Goal: Complete application form

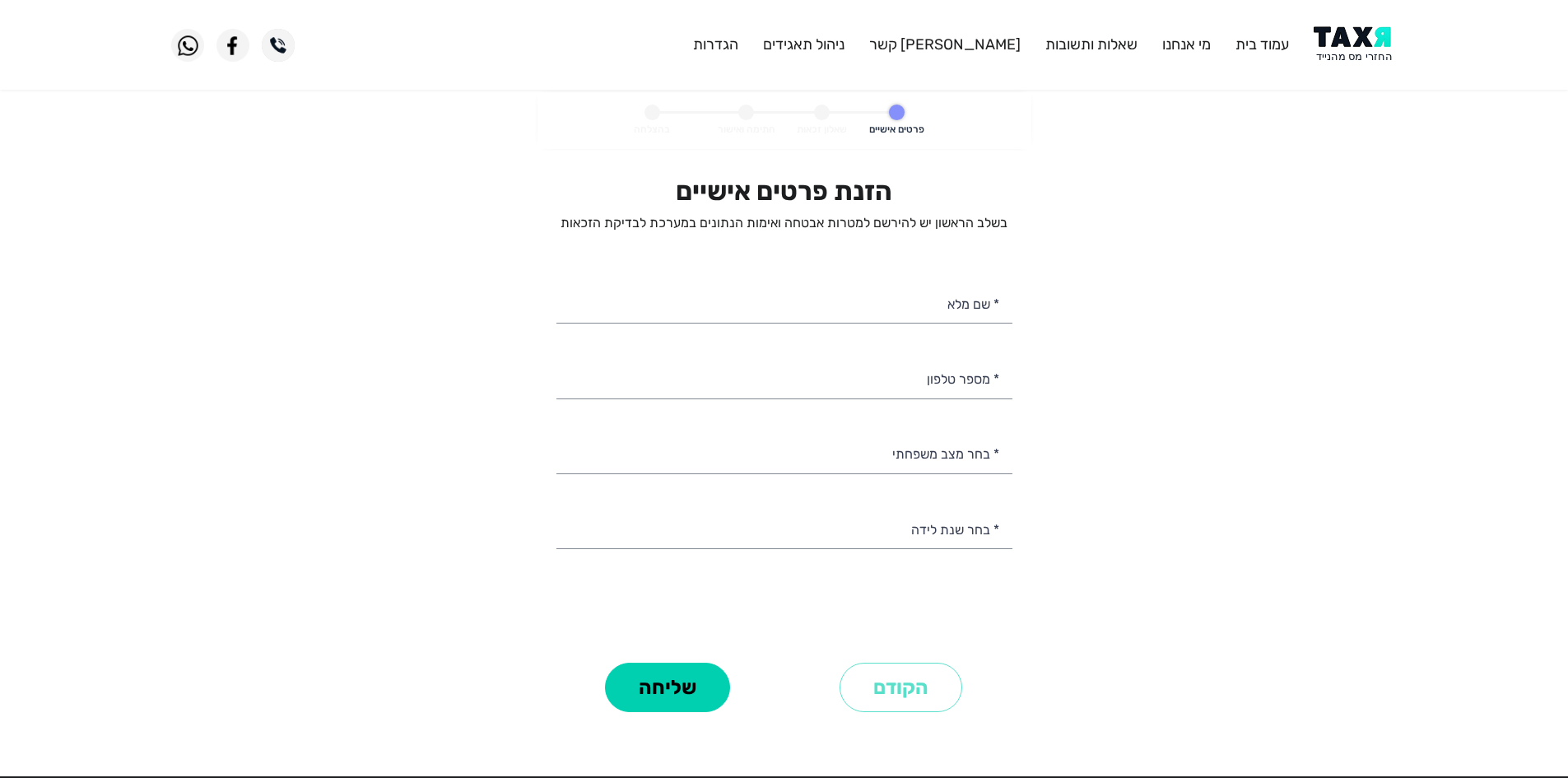
select select
click at [1250, 141] on personal-details "פרטים אישיים שאלון זכאות חתימה ואישור בהצלחה הזנת פרטים אישיים בשלב הראשון יש ל…" at bounding box center [784, 427] width 1568 height 670
click at [1324, 54] on img at bounding box center [1356, 44] width 83 height 37
select select
click at [936, 291] on input "* שם מלא" at bounding box center [785, 303] width 456 height 42
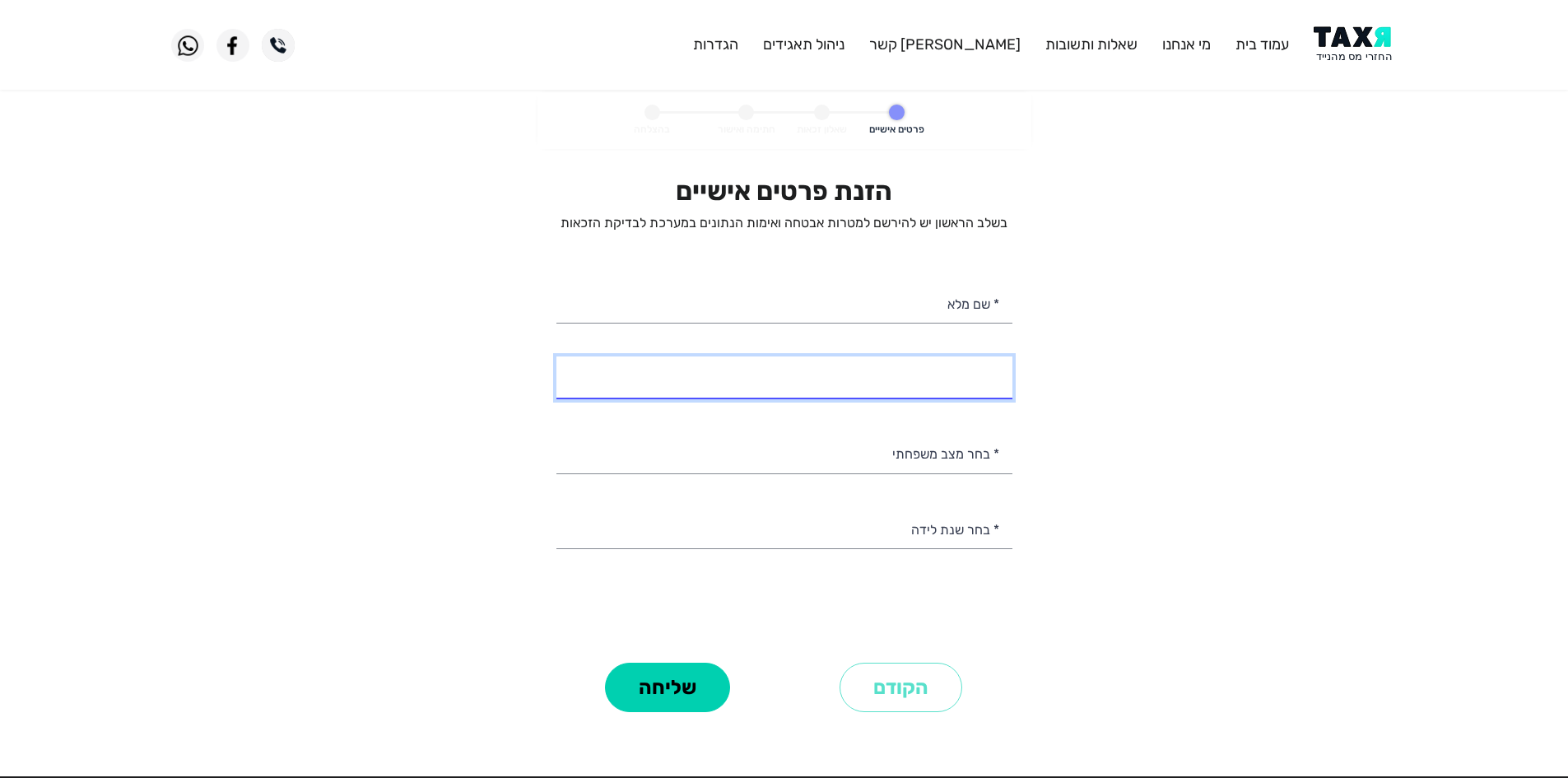
click at [955, 378] on input "* מספר טלפון" at bounding box center [785, 377] width 456 height 42
type input "050-3210826"
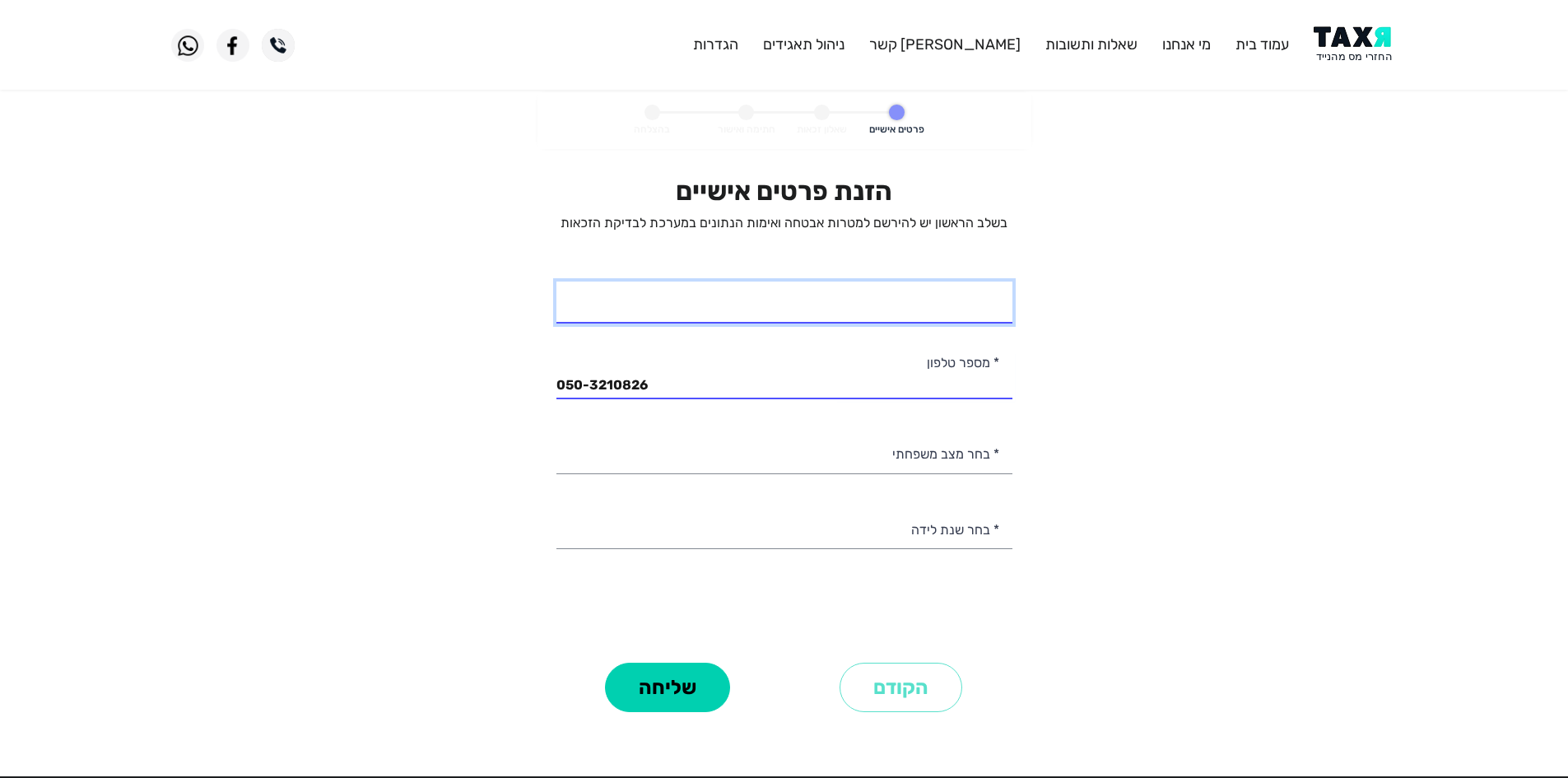
click at [938, 314] on input "* שם מלא" at bounding box center [785, 303] width 456 height 42
type input "א"
type input "דוד אלמליח"
click at [564, 220] on p "בשלב הראשון יש להירשם למטרות אבטחה ואימות הנתונים במערכת לבדיקת הזכאות" at bounding box center [785, 223] width 456 height 18
click at [651, 224] on p "בשלב הראשון יש להירשם למטרות אבטחה ואימות הנתונים במערכת לבדיקת הזכאות" at bounding box center [785, 223] width 456 height 18
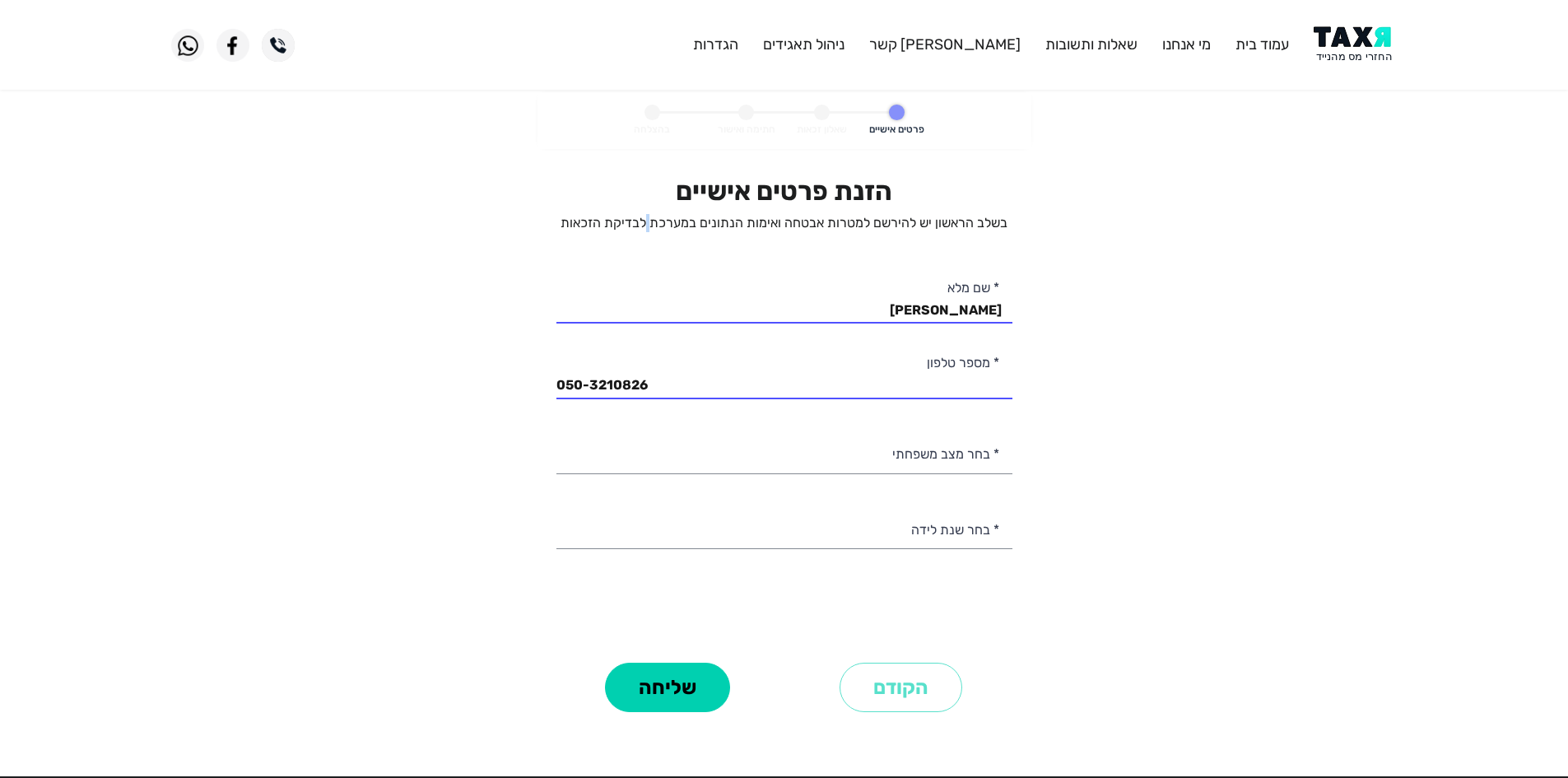
click at [651, 224] on p "בשלב הראשון יש להירשם למטרות אבטחה ואימות הנתונים במערכת לבדיקת הזכאות" at bounding box center [785, 223] width 456 height 18
click at [639, 223] on p "בשלב הראשון יש להירשם למטרות אבטחה ואימות הנתונים במערכת לבדיקת הזכאות" at bounding box center [785, 223] width 456 height 18
click at [776, 185] on h2 "הזנת פרטים אישיים" at bounding box center [785, 191] width 456 height 31
click at [639, 219] on p "בשלב הראשון יש להירשם למטרות אבטחה ואימות הנתונים במערכת לבדיקת הזכאות" at bounding box center [785, 223] width 456 height 18
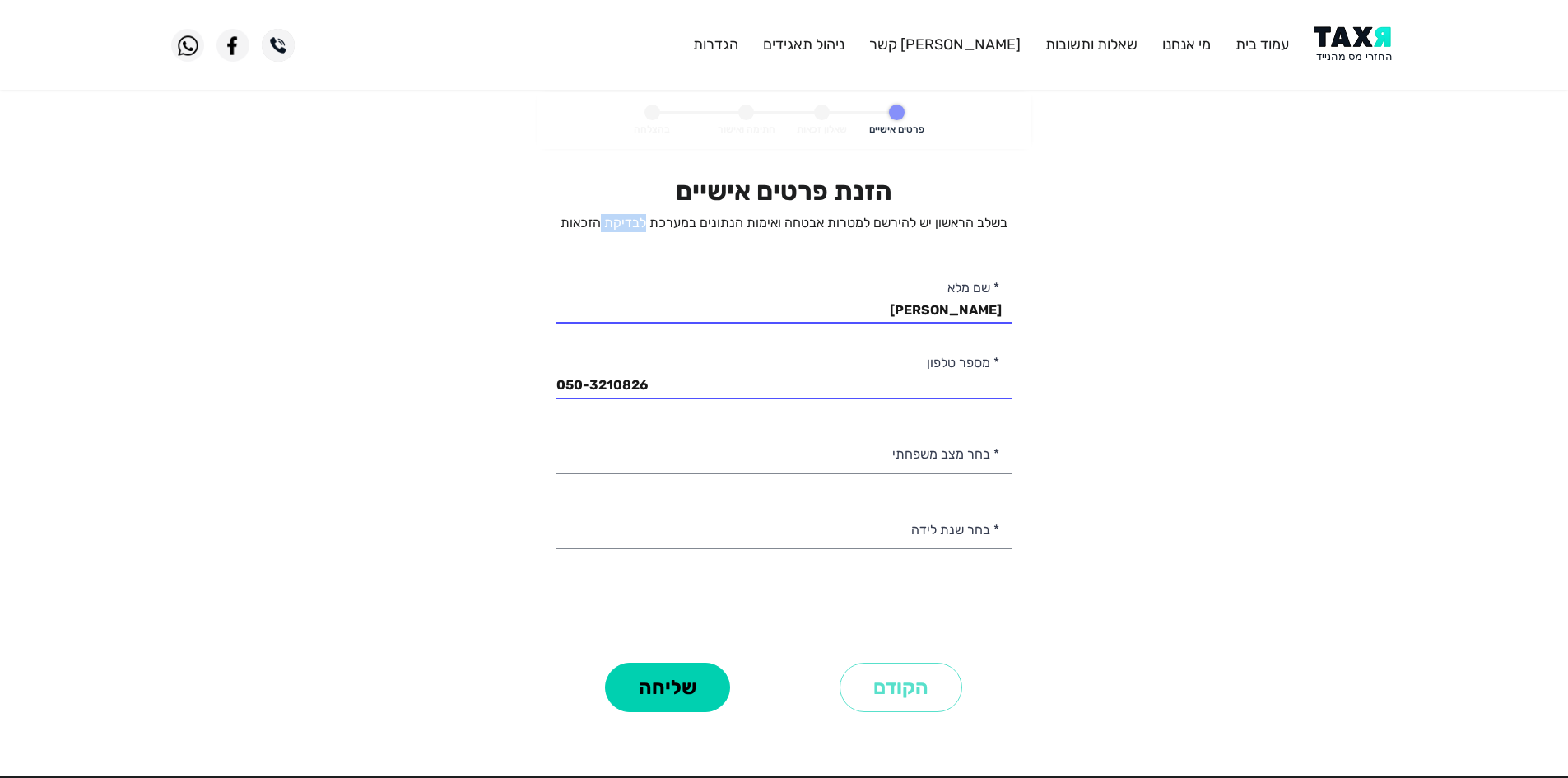
click at [639, 219] on p "בשלב הראשון יש להירשם למטרות אבטחה ואימות הנתונים במערכת לבדיקת הזכאות" at bounding box center [785, 223] width 456 height 18
click at [735, 223] on p "בשלב הראשון יש להירשם למטרות אבטחה ואימות הנתונים במערכת לבדיקת הזכאות" at bounding box center [785, 223] width 456 height 18
click at [804, 221] on p "בשלב הראשון יש להירשם למטרות אבטחה ואימות הנתונים במערכת לבדיקת הזכאות" at bounding box center [785, 223] width 456 height 18
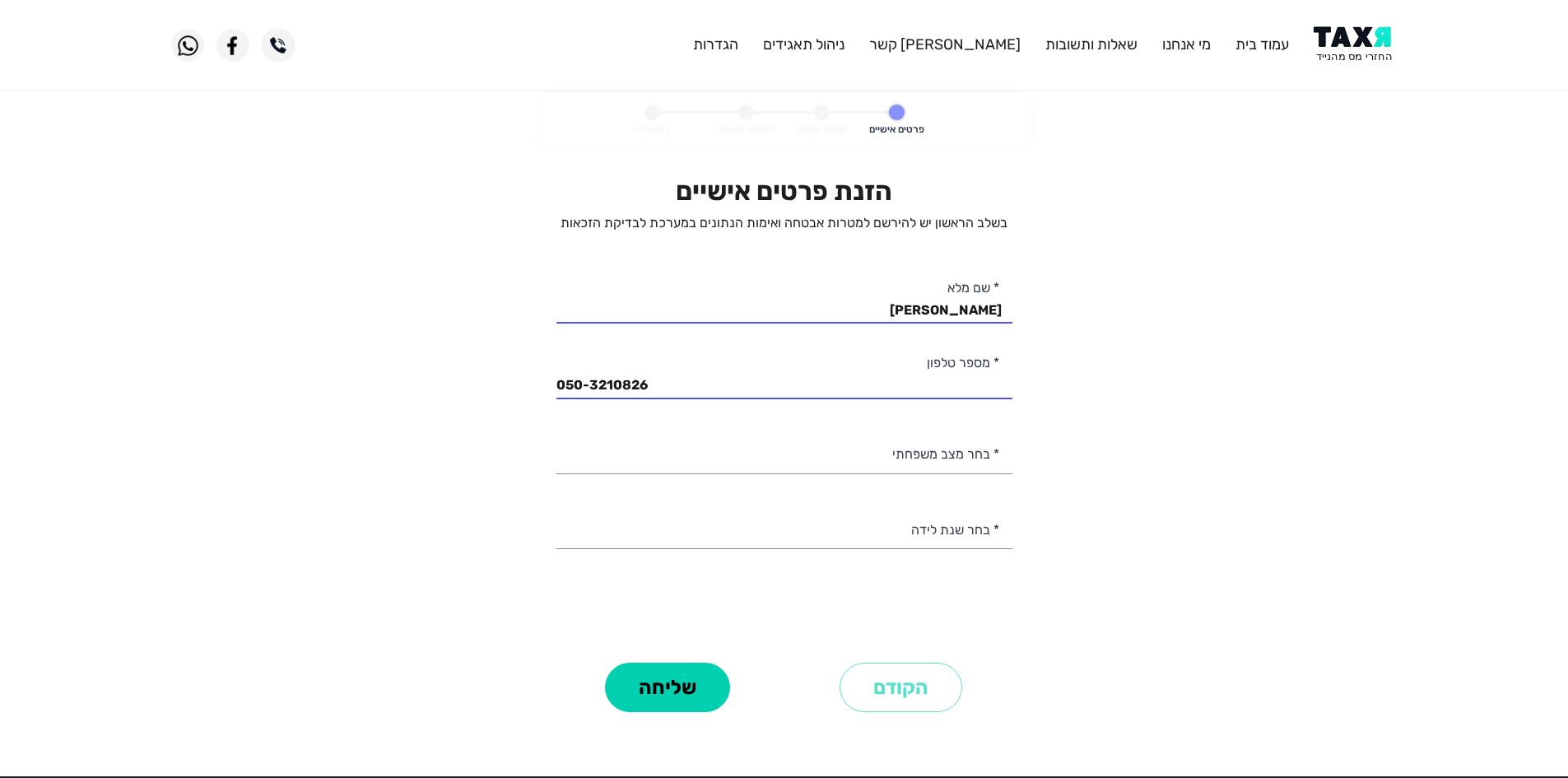
click at [905, 229] on p "בשלב הראשון יש להירשם למטרות אבטחה ואימות הנתונים במערכת לבדיקת הזכאות" at bounding box center [785, 223] width 456 height 18
click at [902, 229] on p "בשלב הראשון יש להירשם למטרות אבטחה ואימות הנתונים במערכת לבדיקת הזכאות" at bounding box center [785, 223] width 456 height 18
click at [996, 226] on p "בשלב הראשון יש להירשם למטרות אבטחה ואימות הנתונים במערכת לבדיקת הזכאות" at bounding box center [785, 223] width 456 height 18
click at [914, 224] on p "בשלב הראשון יש להירשם למטרות אבטחה ואימות הנתונים במערכת לבדיקת הזכאות" at bounding box center [785, 223] width 456 height 18
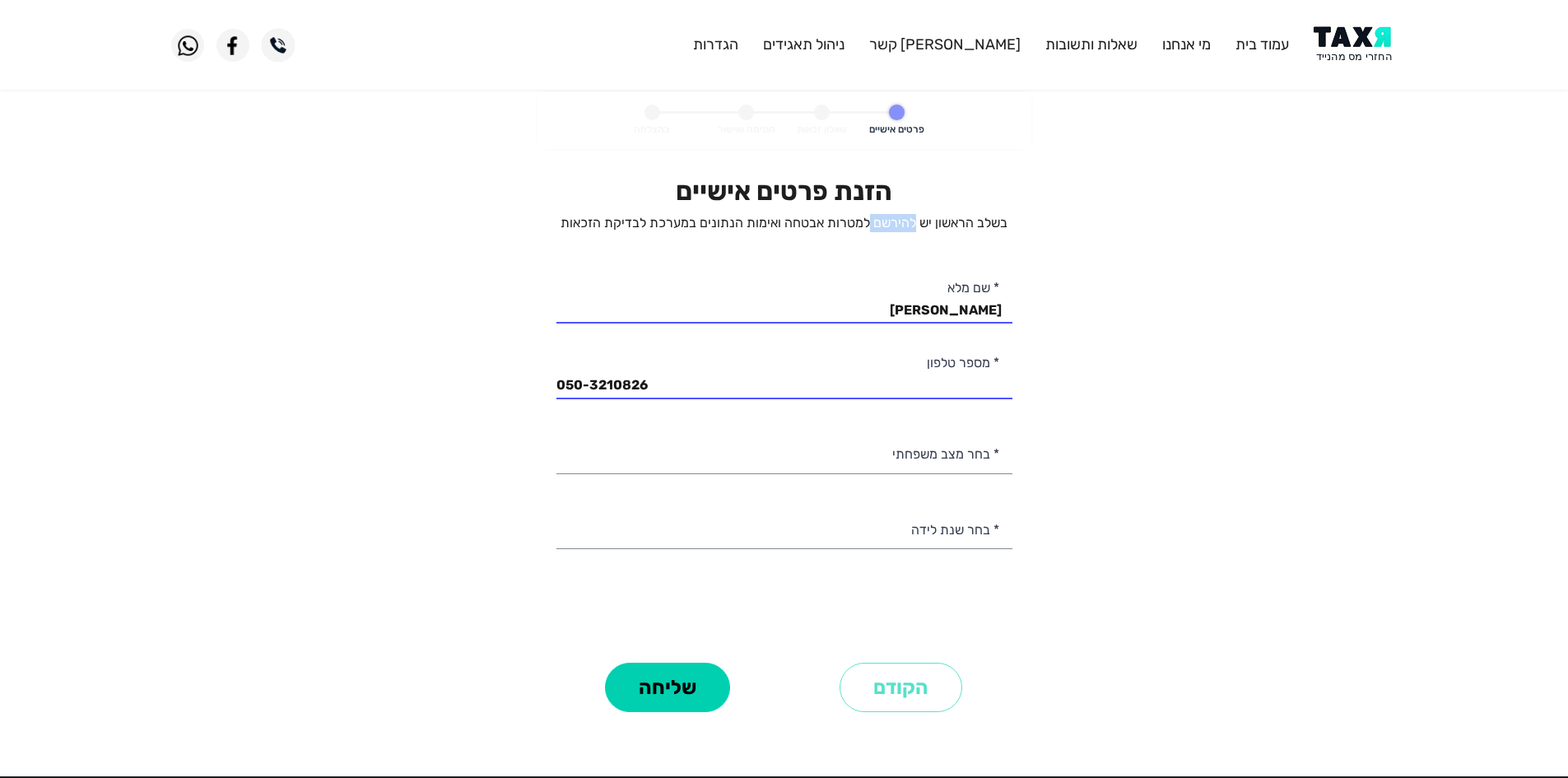
click at [914, 224] on p "בשלב הראשון יש להירשם למטרות אבטחה ואימות הנתונים במערכת לבדיקת הזכאות" at bounding box center [785, 223] width 456 height 18
click at [783, 218] on p "בשלב הראשון יש להירשם למטרות אבטחה ואימות הנתונים במערכת לבדיקת הזכאות" at bounding box center [785, 223] width 456 height 18
click at [687, 226] on p "בשלב הראשון יש להירשם למטרות אבטחה ואימות הנתונים במערכת לבדיקת הזכאות" at bounding box center [785, 223] width 456 height 18
click at [604, 219] on p "בשלב הראשון יש להירשם למטרות אבטחה ואימות הנתונים במערכת לבדיקת הזכאות" at bounding box center [785, 223] width 456 height 18
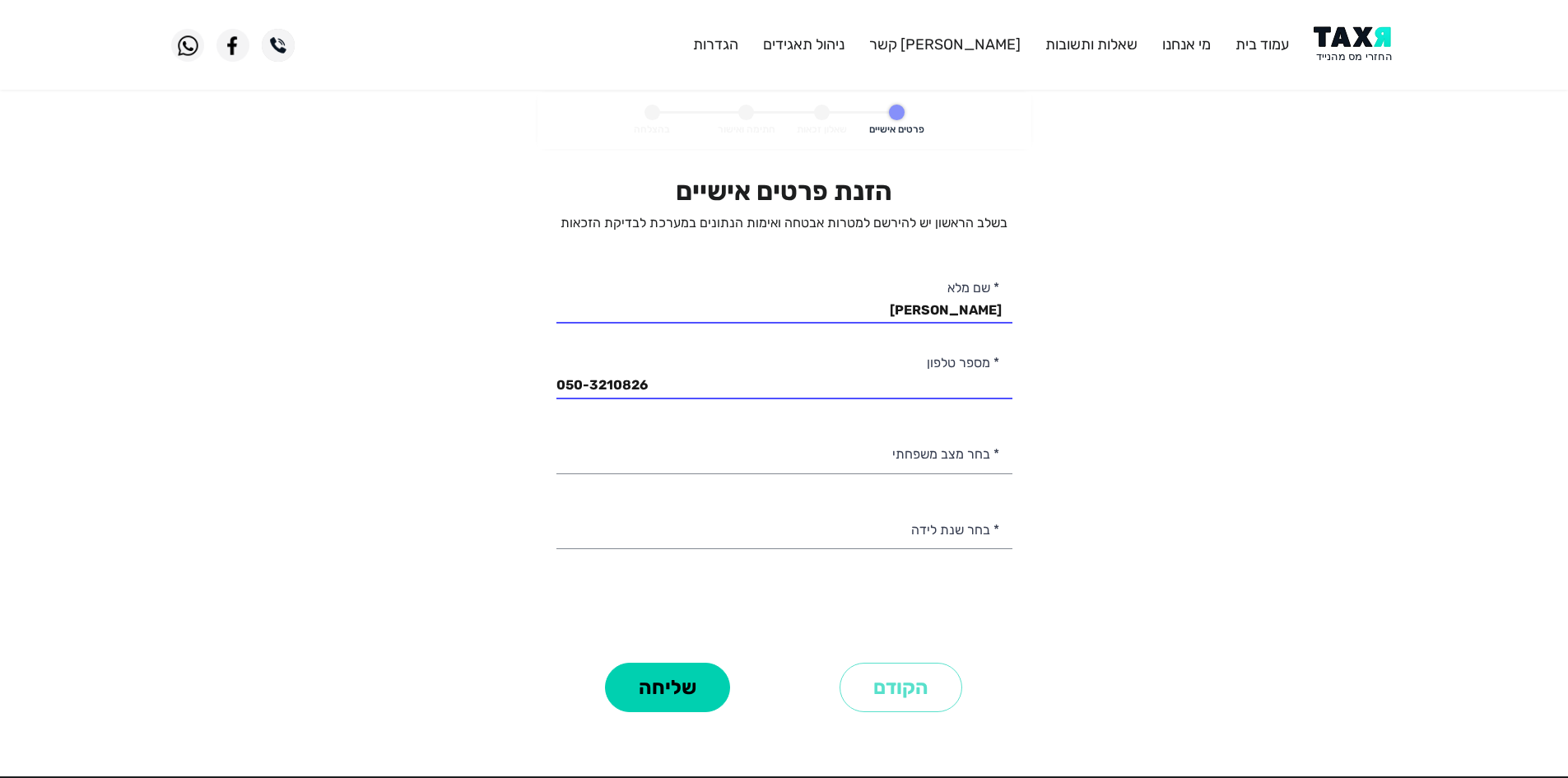
click at [625, 218] on p "בשלב הראשון יש להירשם למטרות אבטחה ואימות הנתונים במערכת לבדיקת הזכאות" at bounding box center [785, 223] width 456 height 18
click at [722, 218] on p "בשלב הראשון יש להירשם למטרות אבטחה ואימות הנתונים במערכת לבדיקת הזכאות" at bounding box center [785, 223] width 456 height 18
click at [624, 222] on p "בשלב הראשון יש להירשם למטרות אבטחה ואימות הנתונים במערכת לבדיקת הזכאות" at bounding box center [785, 223] width 456 height 18
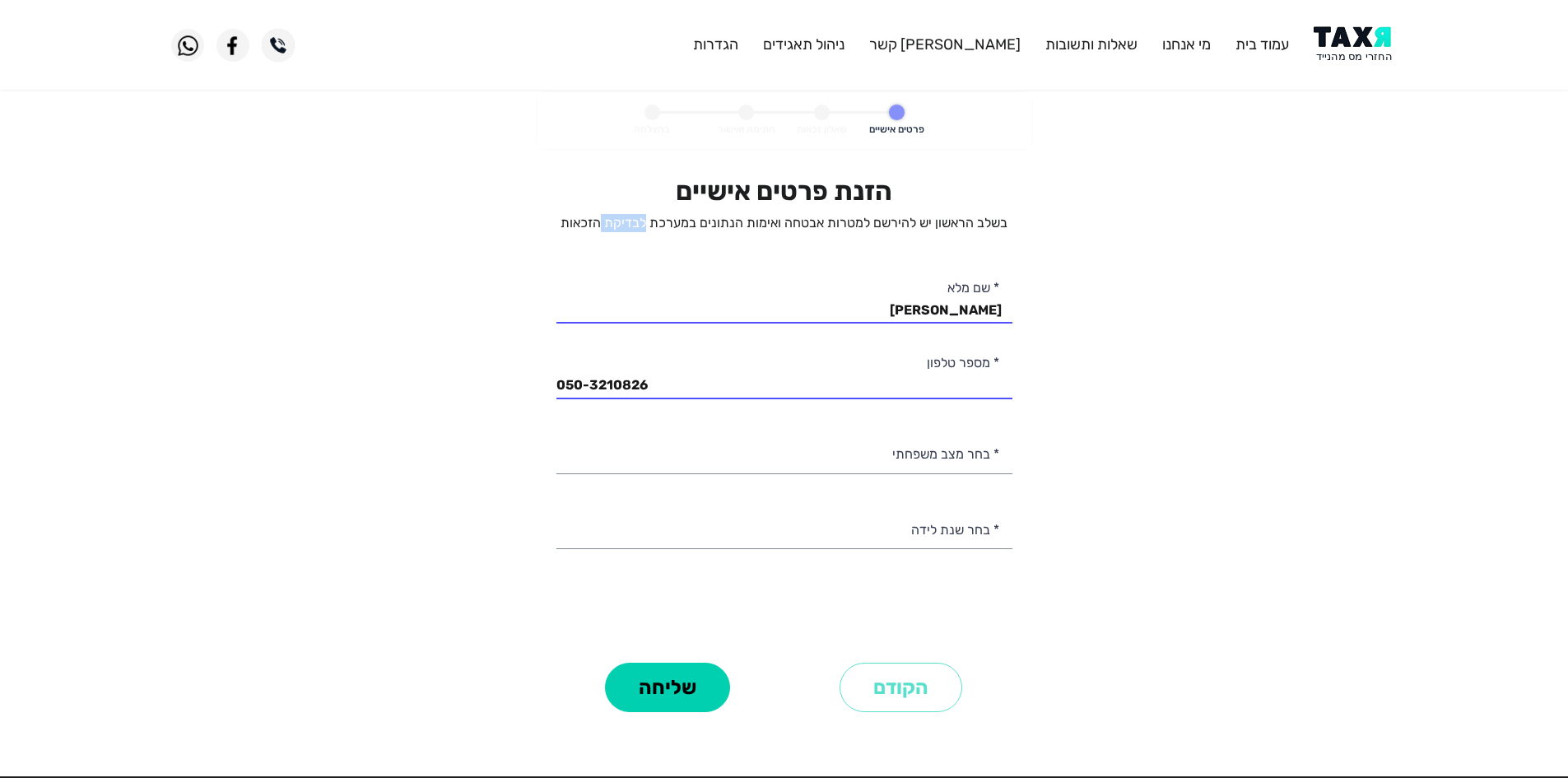
click at [624, 222] on p "בשלב הראשון יש להירשם למטרות אבטחה ואימות הנתונים במערכת לבדיקת הזכאות" at bounding box center [785, 223] width 456 height 18
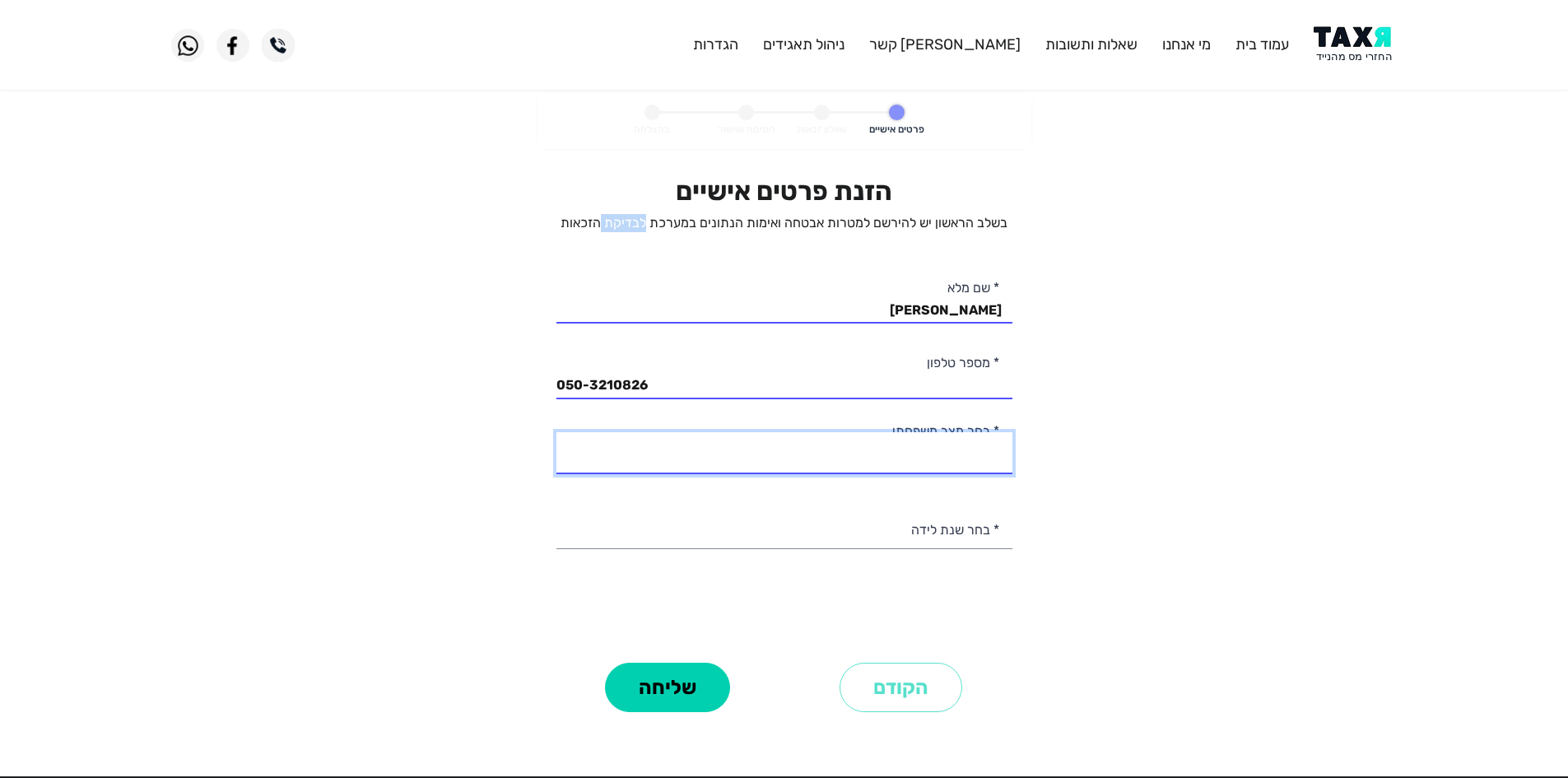
click at [956, 470] on select "רווק/ה נשוי/אה גרוש/ה אלמן/נה" at bounding box center [785, 453] width 456 height 42
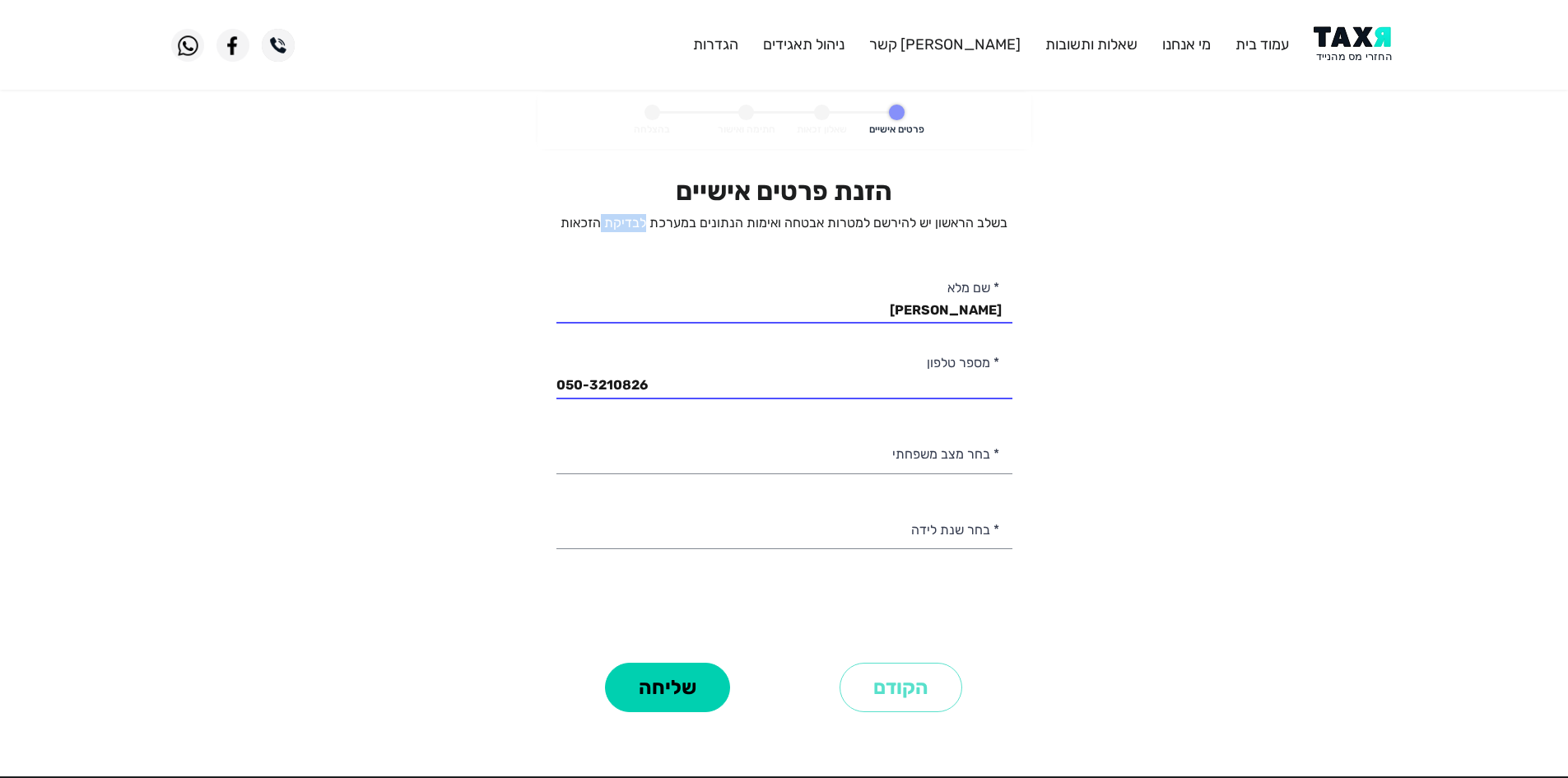
drag, startPoint x: 1067, startPoint y: 441, endPoint x: 1044, endPoint y: 447, distance: 23.8
click at [1067, 441] on personal-details "פרטים אישיים שאלון זכאות חתימה ואישור בהצלחה הזנת פרטים אישיים בשלב הראשון יש ל…" at bounding box center [784, 427] width 1568 height 670
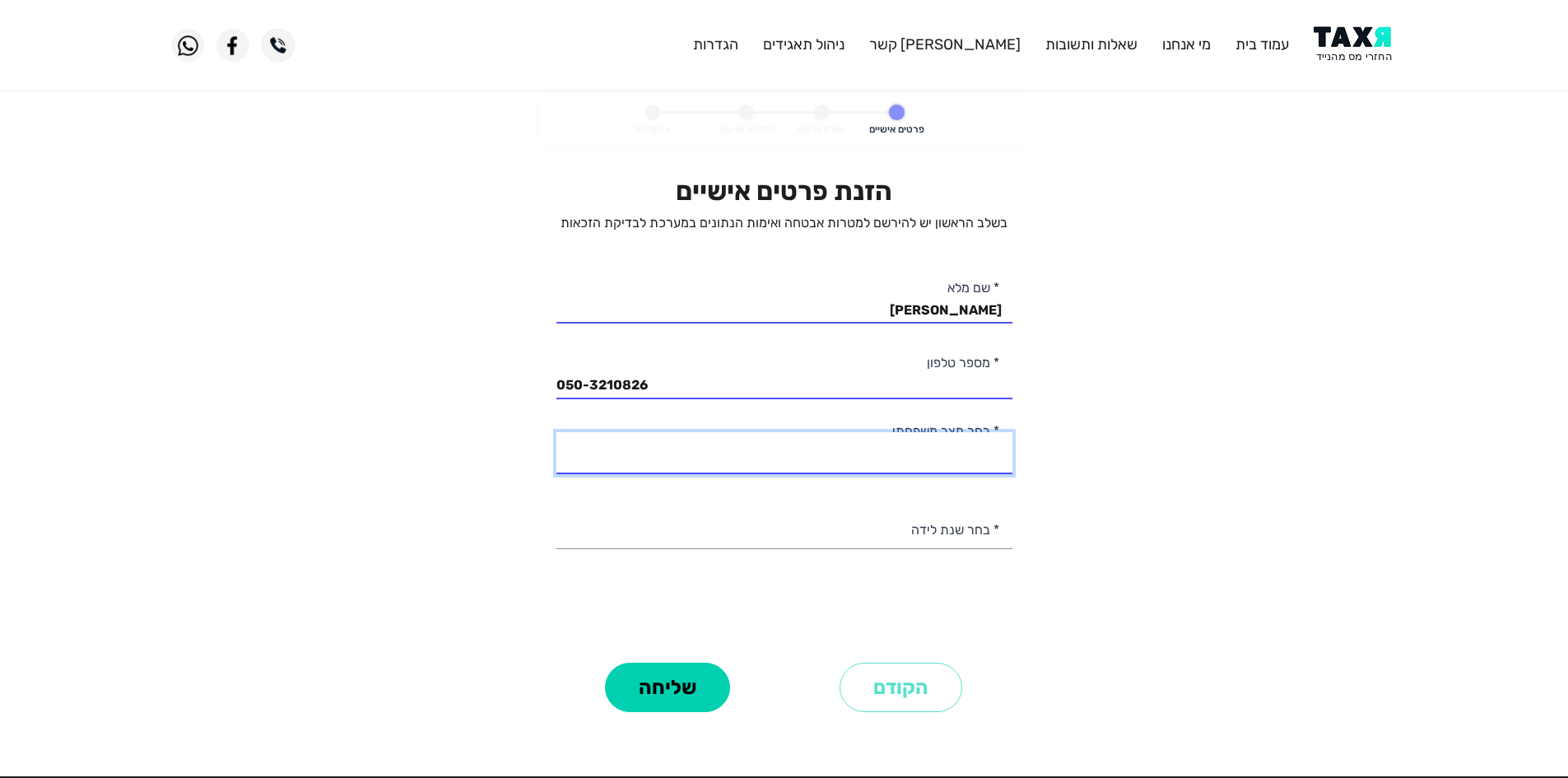
drag, startPoint x: 992, startPoint y: 455, endPoint x: 1002, endPoint y: 463, distance: 12.8
click at [992, 455] on select "רווק/ה נשוי/אה גרוש/ה אלמן/נה" at bounding box center [785, 453] width 456 height 42
select select "2: Married"
click at [557, 432] on select "רווק/ה נשוי/אה גרוש/ה אלמן/נה" at bounding box center [785, 453] width 456 height 42
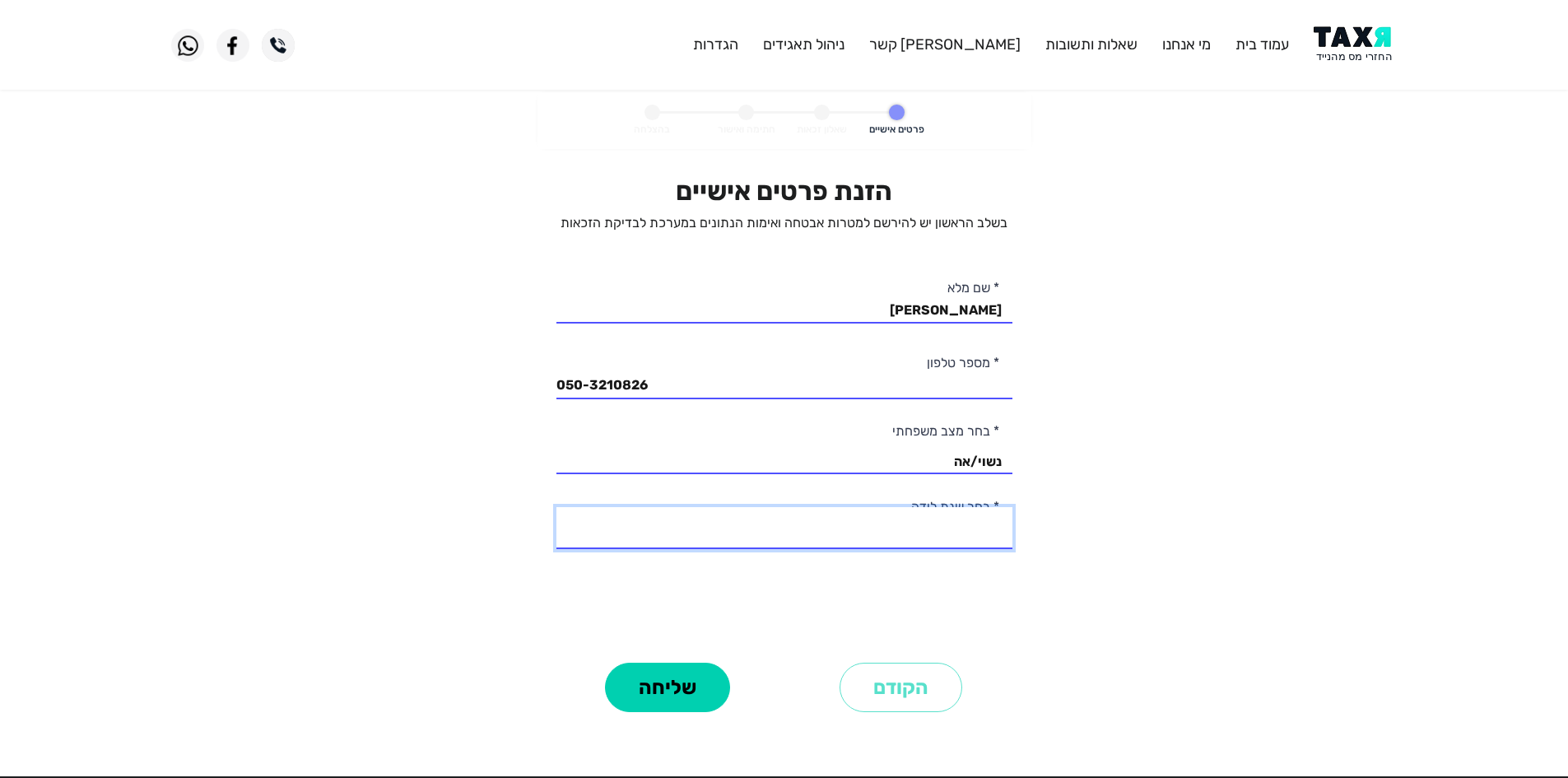
click at [959, 526] on select "2003 2002 2001 2000 1999 1998 1997 1996 1995 1994 1993 1992 1991 1990 1989 1988…" at bounding box center [785, 528] width 456 height 42
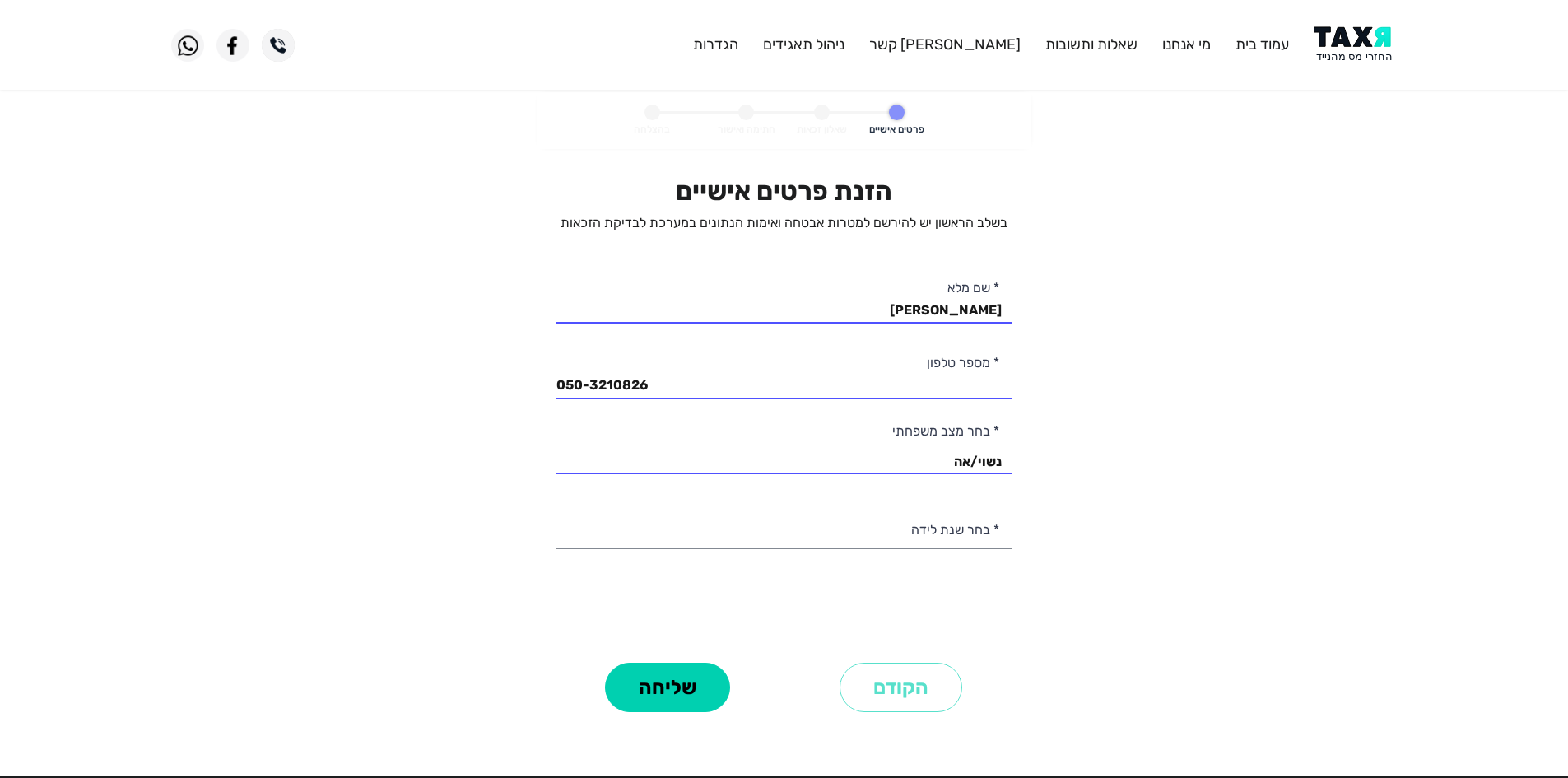
drag, startPoint x: 1370, startPoint y: 342, endPoint x: 1326, endPoint y: 389, distance: 64.4
click at [1370, 342] on personal-details "פרטים אישיים שאלון זכאות חתימה ואישור בהצלחה הזנת פרטים אישיים בשלב הראשון יש ל…" at bounding box center [784, 427] width 1568 height 670
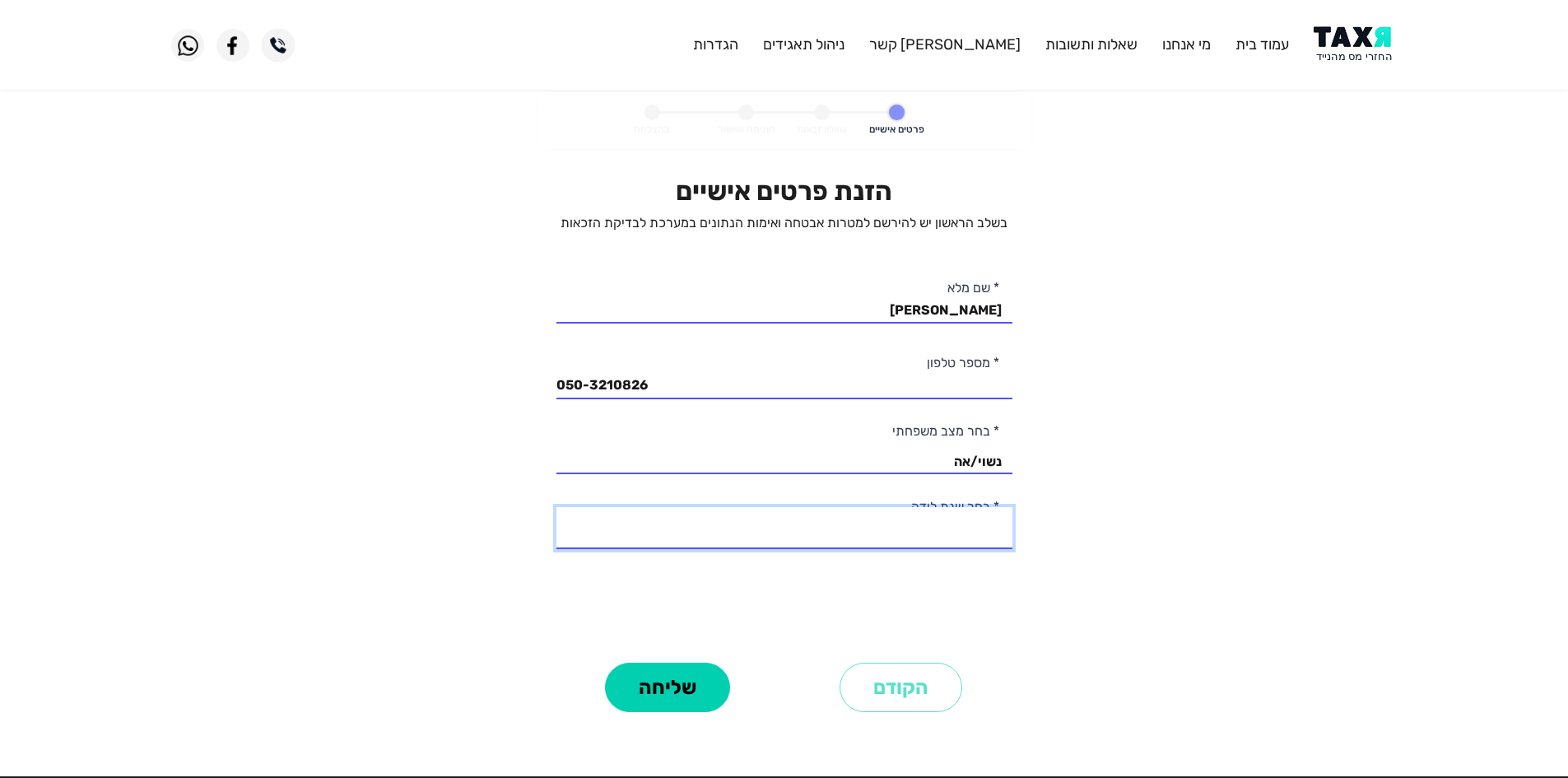
click at [947, 526] on select "2003 2002 2001 2000 1999 1998 1997 1996 1995 1994 1993 1992 1991 1990 1989 1988…" at bounding box center [785, 528] width 456 height 42
select select "7: 1997"
click at [557, 507] on select "2003 2002 2001 2000 1999 1998 1997 1996 1995 1994 1993 1992 1991 1990 1989 1988…" at bounding box center [785, 528] width 456 height 42
click at [675, 686] on button "שליחה" at bounding box center [668, 687] width 125 height 49
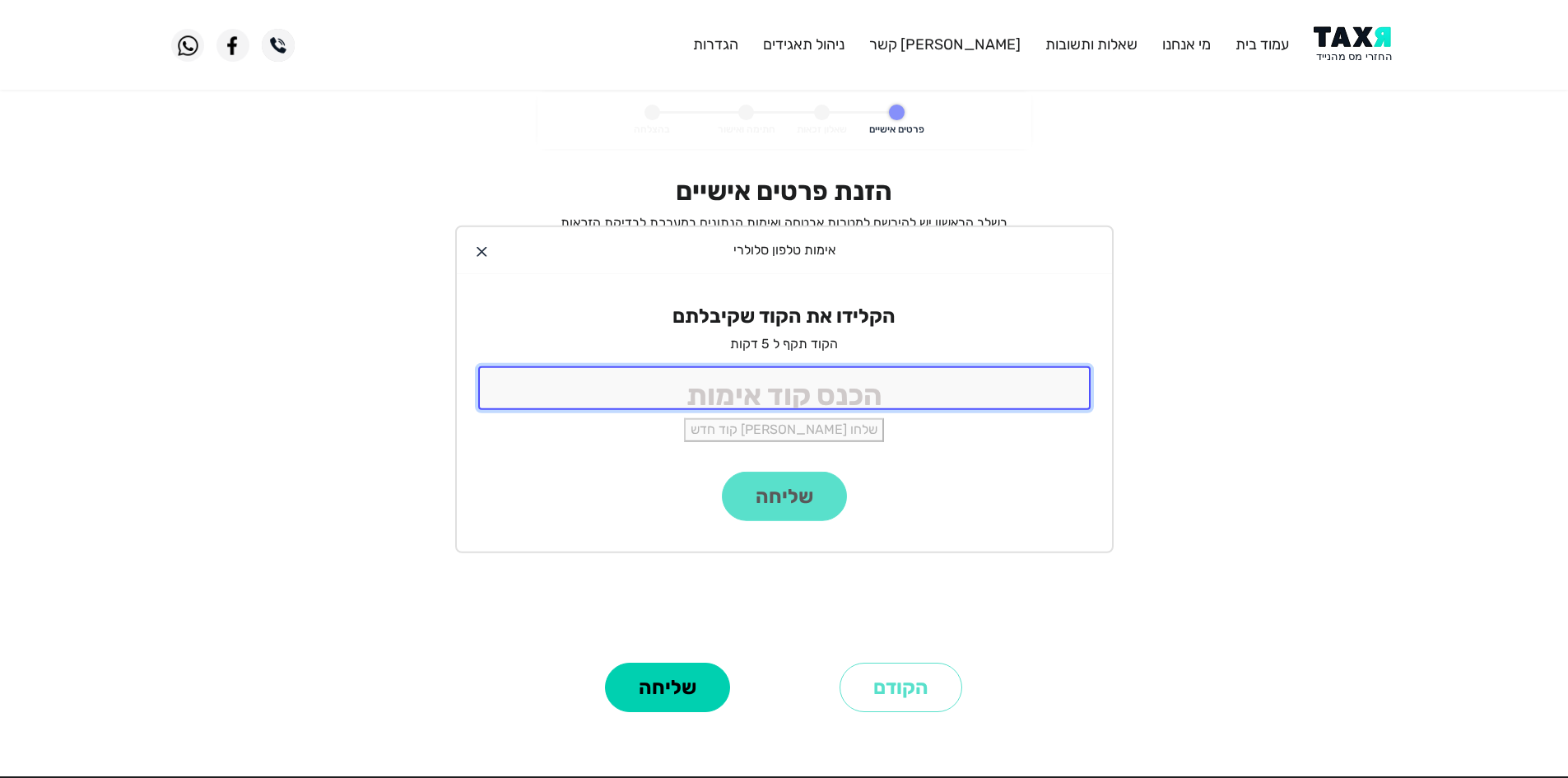
click at [853, 388] on input "tel" at bounding box center [784, 388] width 612 height 43
type input "9988"
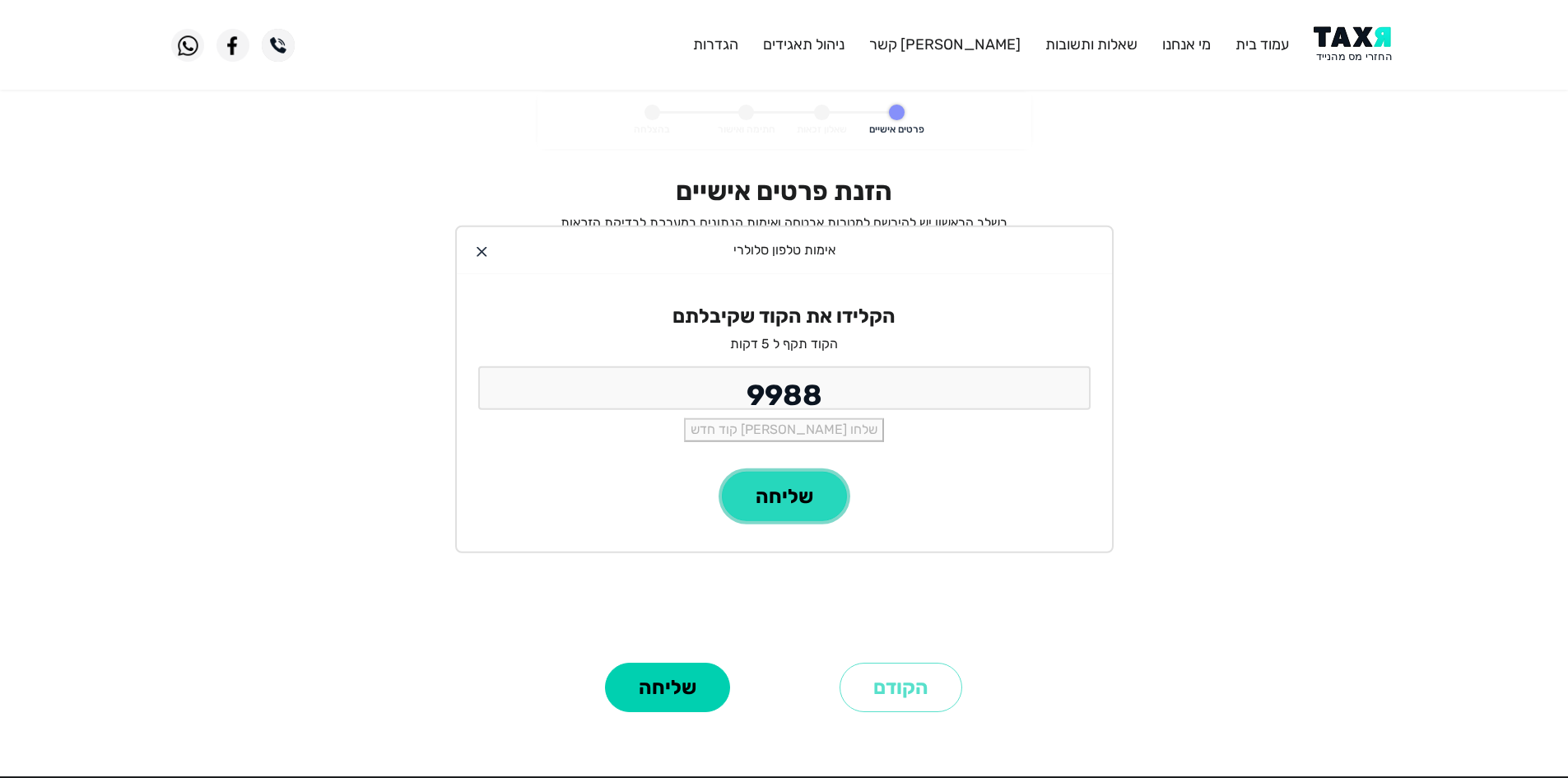
click at [778, 499] on button "שליחה" at bounding box center [784, 496] width 125 height 49
